Goal: Use online tool/utility: Utilize a website feature to perform a specific function

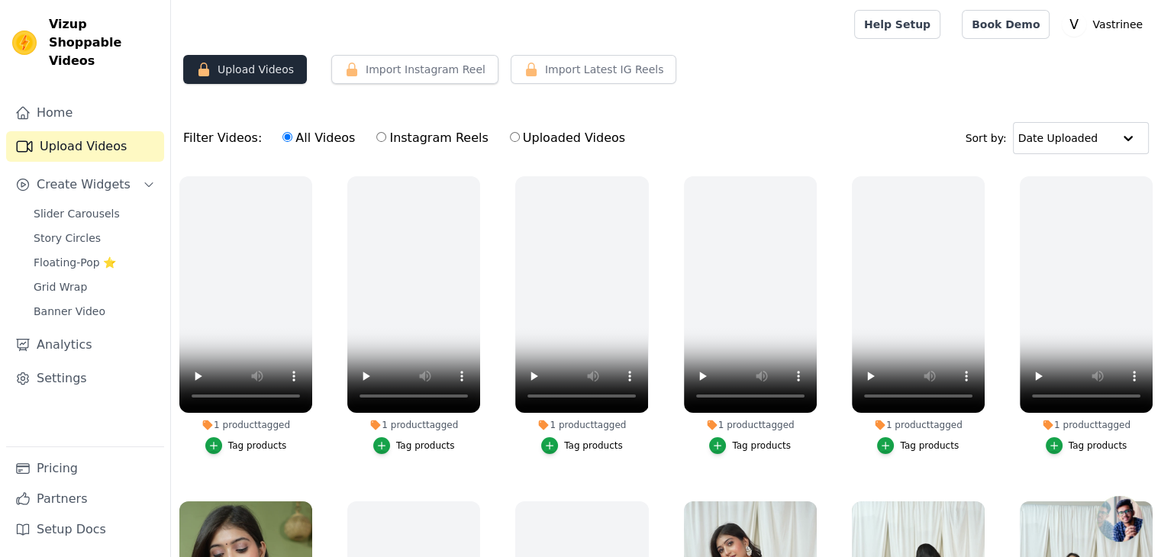
click at [235, 60] on button "Upload Videos" at bounding box center [245, 69] width 124 height 29
click at [223, 69] on button "Upload Videos" at bounding box center [245, 69] width 124 height 29
click at [1038, 140] on input "text" at bounding box center [1065, 138] width 95 height 31
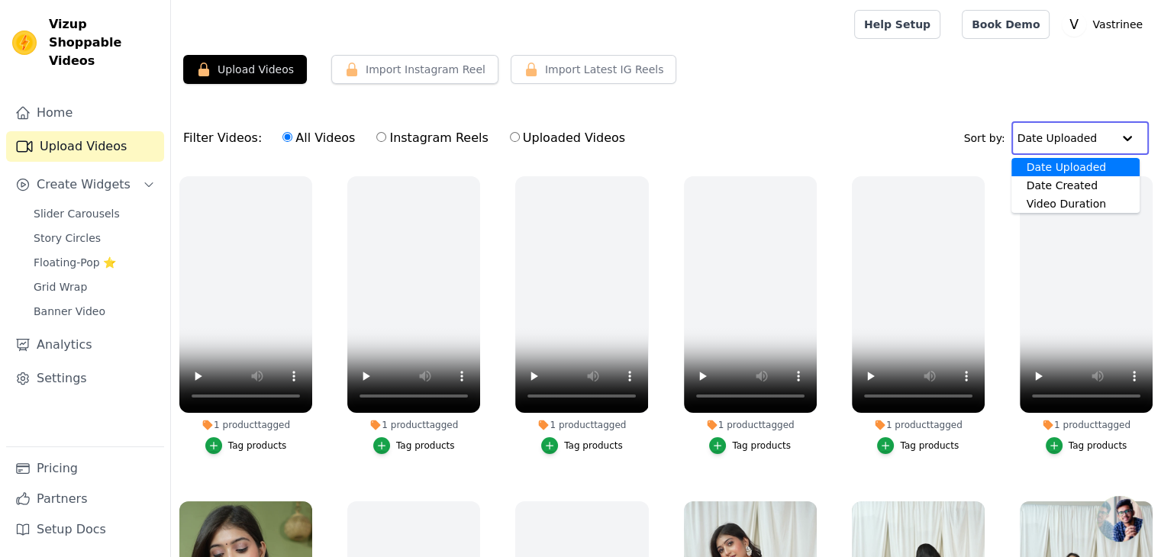
click at [1038, 140] on input "text" at bounding box center [1064, 138] width 95 height 31
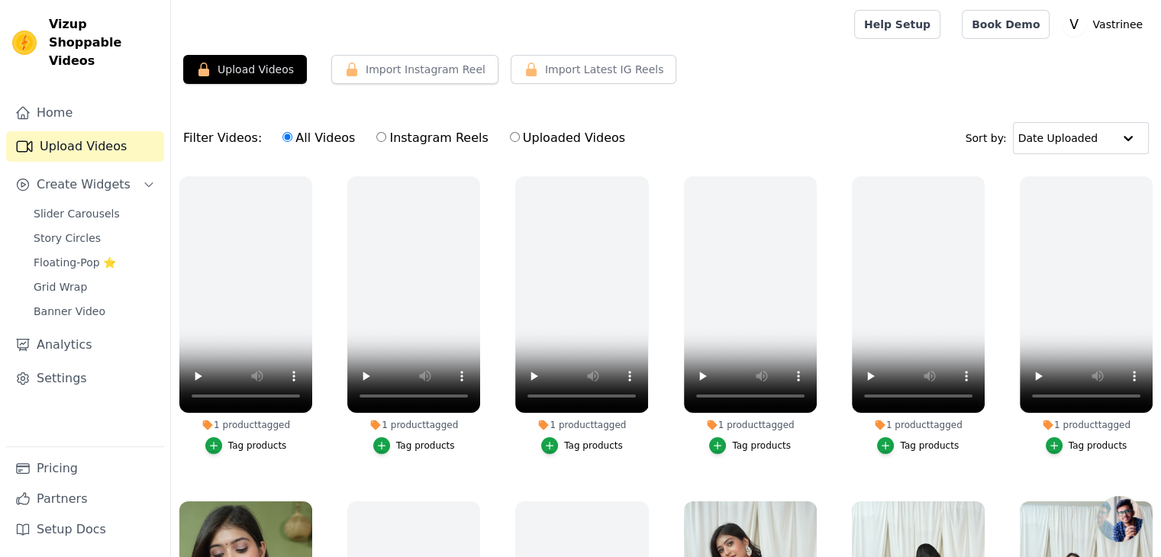
click at [92, 132] on link "Upload Videos" at bounding box center [85, 146] width 158 height 31
click at [86, 176] on span "Create Widgets" at bounding box center [84, 185] width 94 height 18
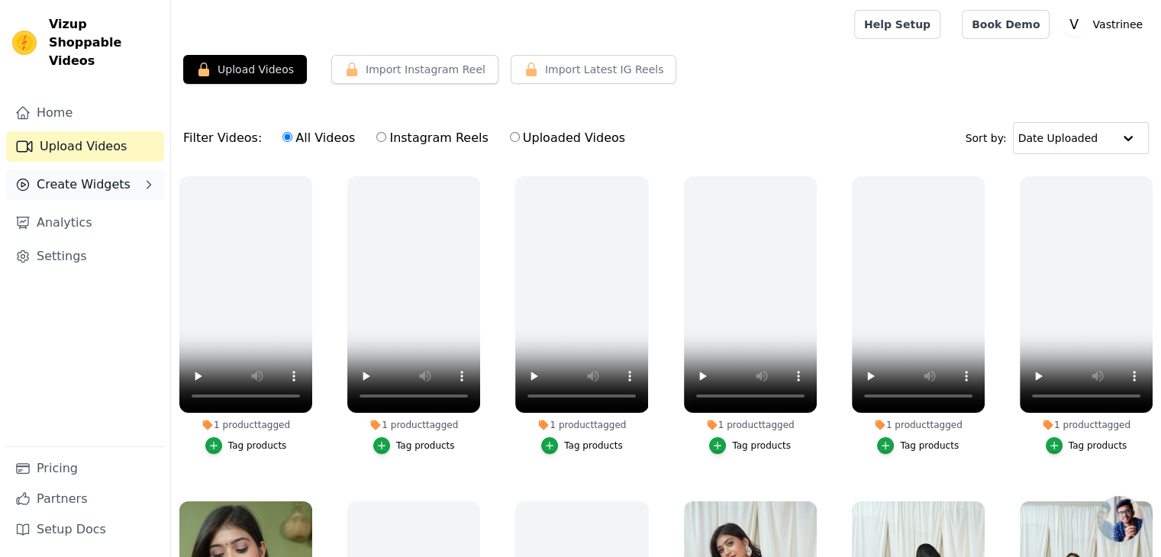
click at [86, 176] on span "Create Widgets" at bounding box center [84, 185] width 94 height 18
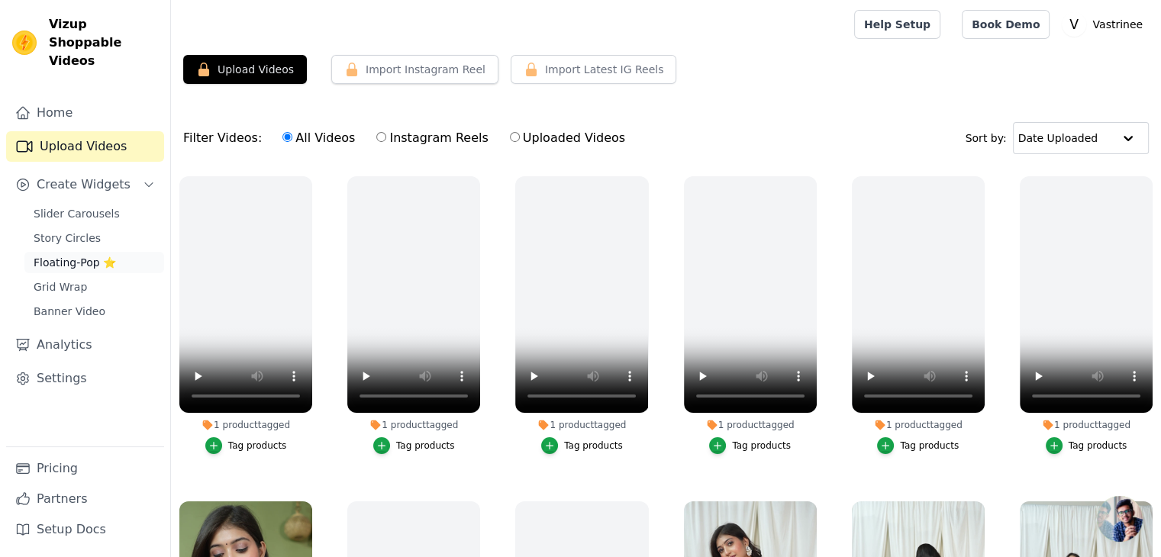
click at [56, 255] on span "Floating-Pop ⭐" at bounding box center [75, 262] width 82 height 15
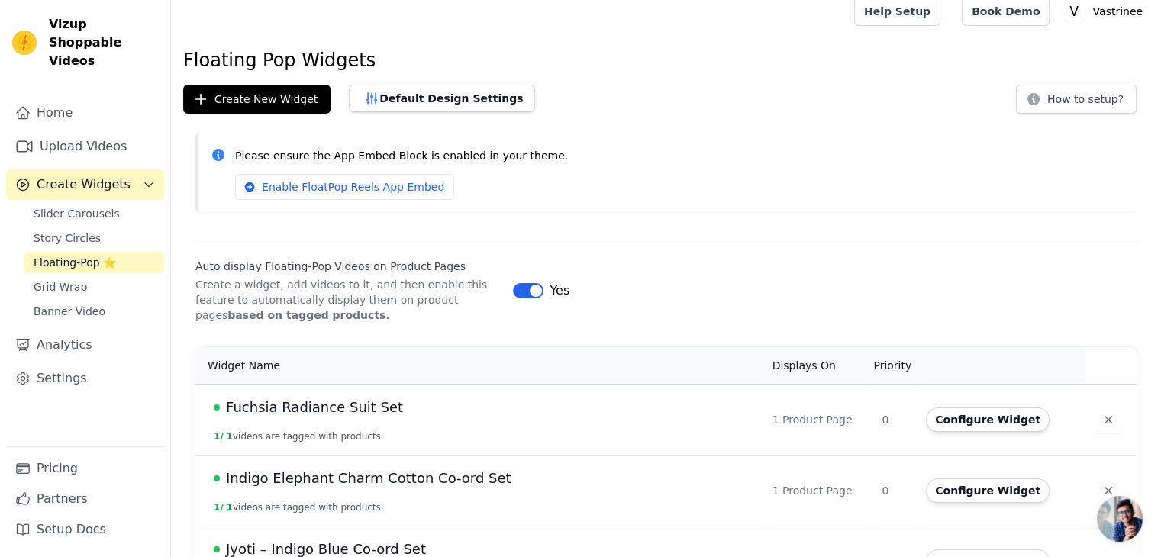
scroll to position [12, 0]
